Goal: Find specific page/section: Find specific page/section

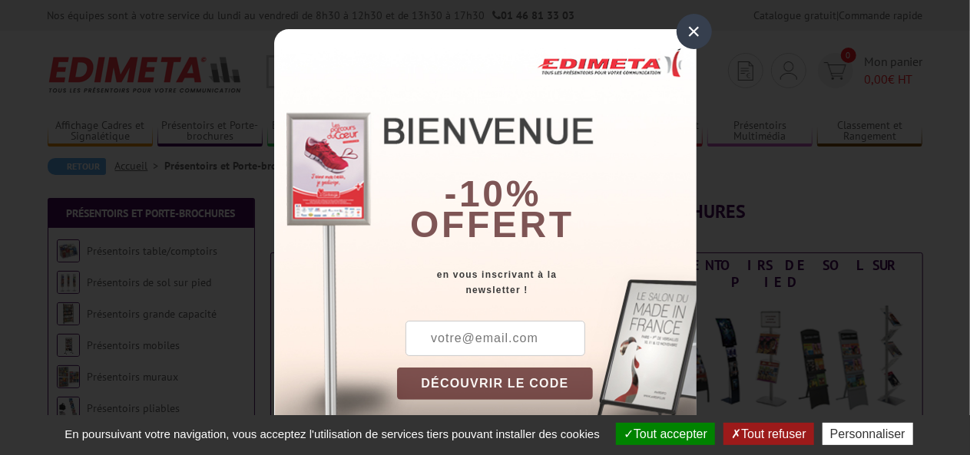
click at [691, 31] on div "×" at bounding box center [694, 31] width 35 height 35
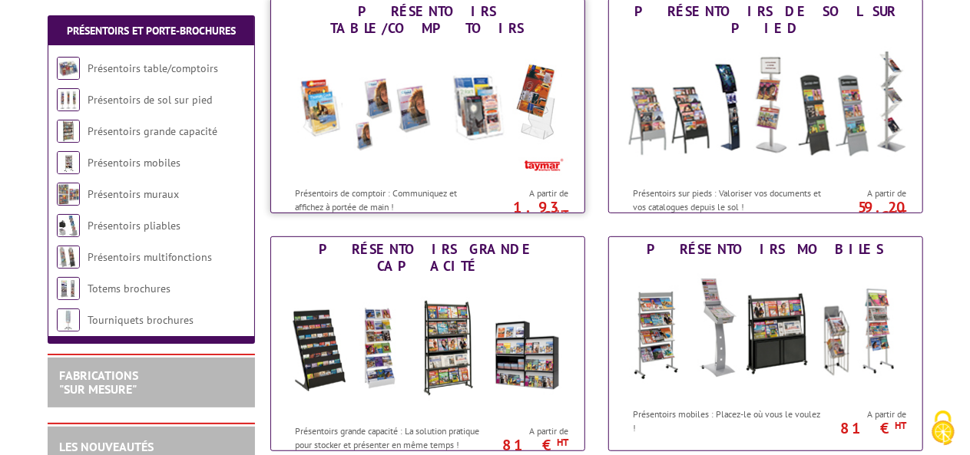
scroll to position [253, 0]
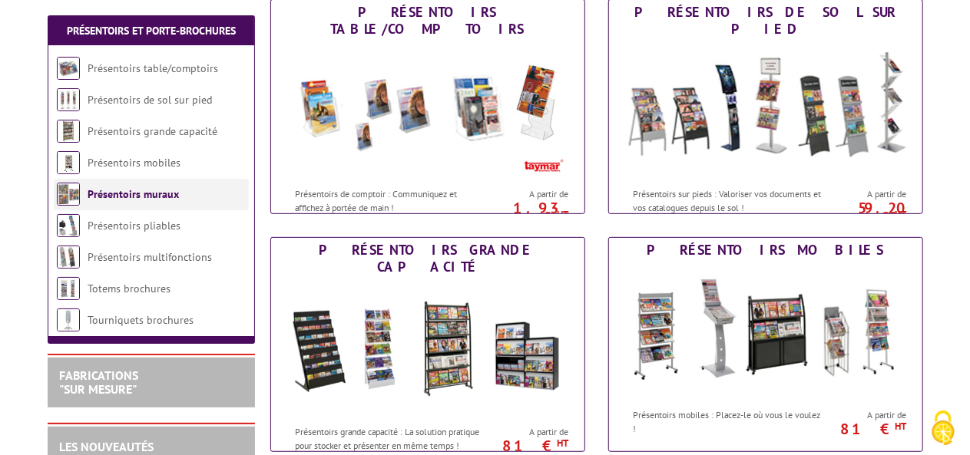
click at [161, 202] on li "Présentoirs muraux" at bounding box center [151, 194] width 195 height 31
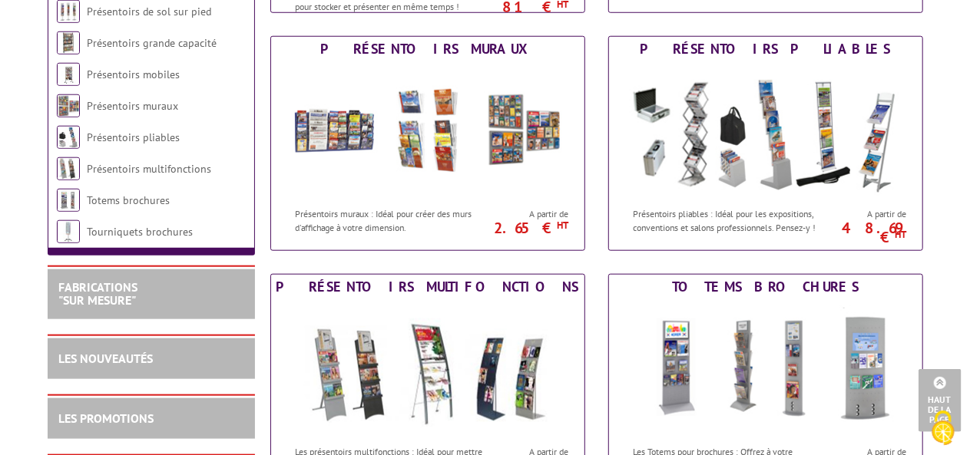
scroll to position [692, 0]
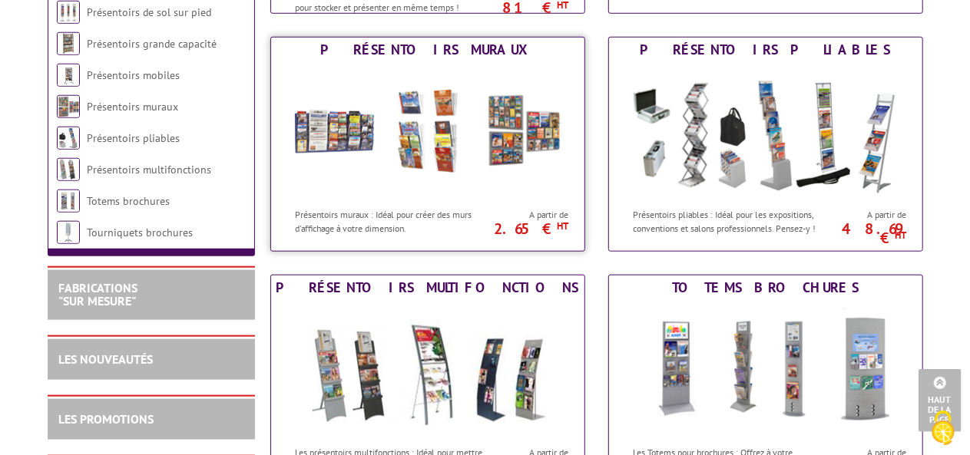
click at [426, 56] on div "Présentoirs muraux" at bounding box center [428, 49] width 306 height 17
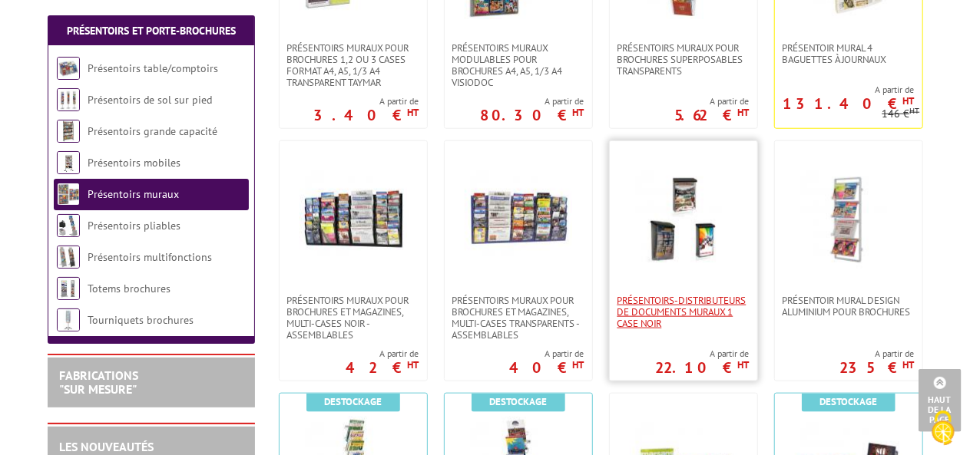
scroll to position [716, 0]
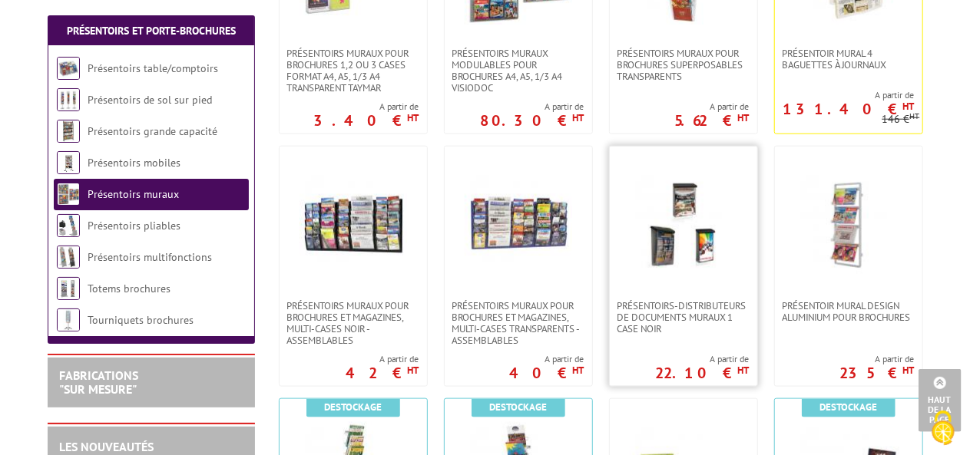
click at [684, 257] on img at bounding box center [684, 224] width 108 height 108
